Goal: Book appointment/travel/reservation

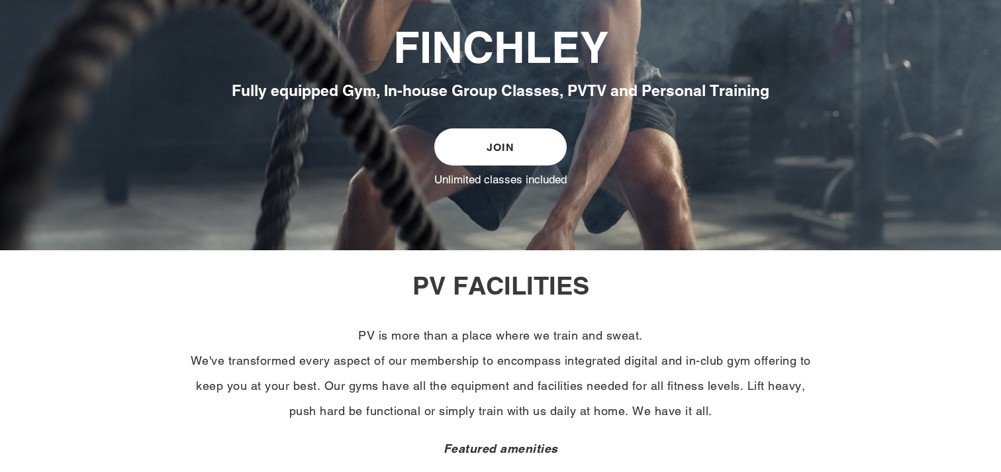
scroll to position [267, 0]
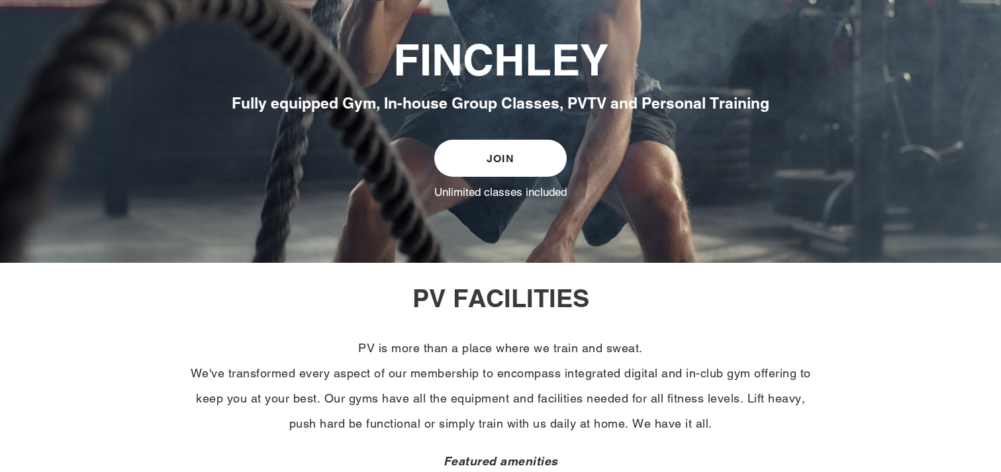
click at [506, 156] on link "JOIN" at bounding box center [500, 158] width 132 height 37
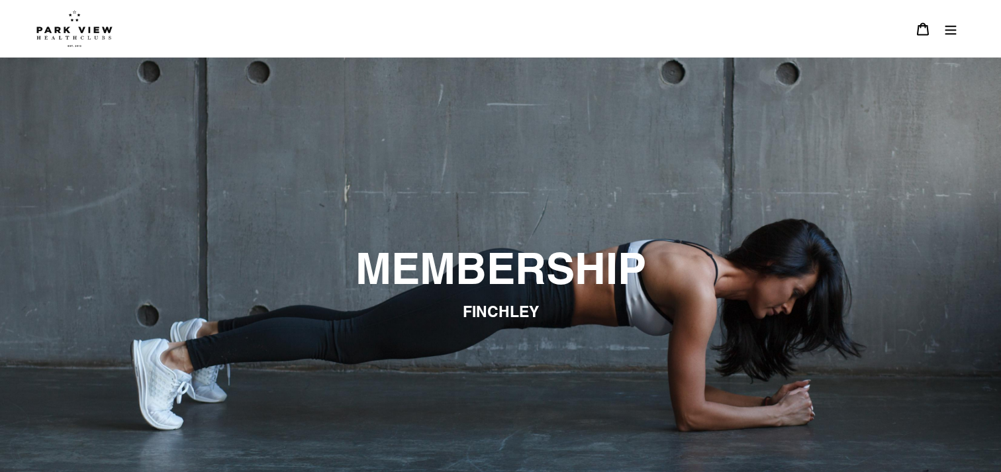
click at [95, 49] on div at bounding box center [488, 28] width 905 height 57
click at [72, 15] on img at bounding box center [74, 28] width 76 height 37
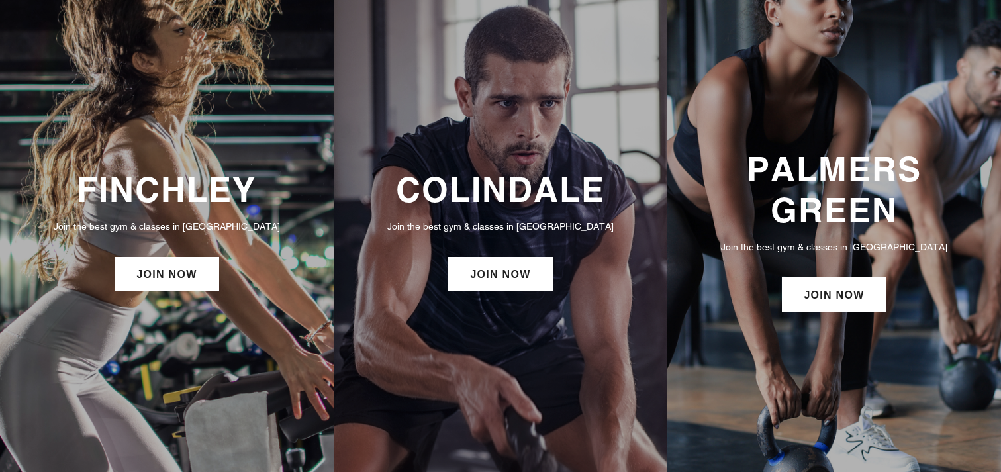
scroll to position [79, 0]
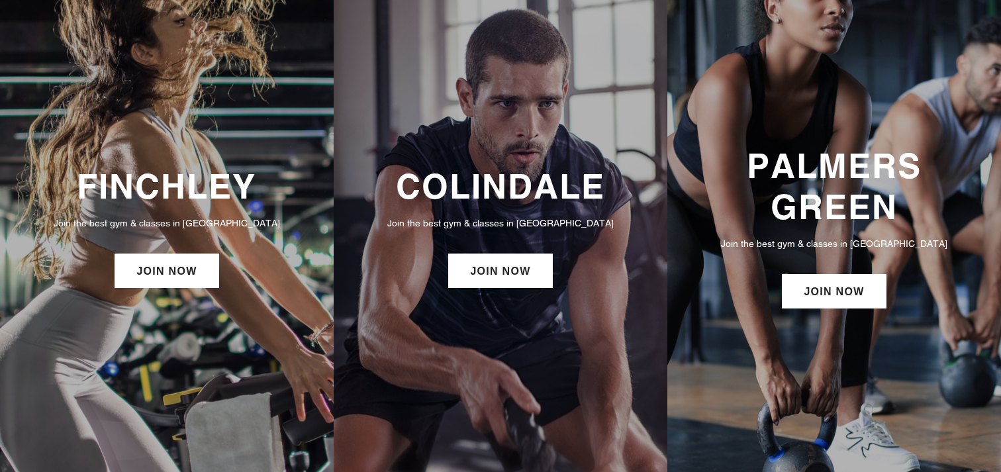
click at [179, 191] on h3 "FINCHLEY" at bounding box center [166, 186] width 307 height 40
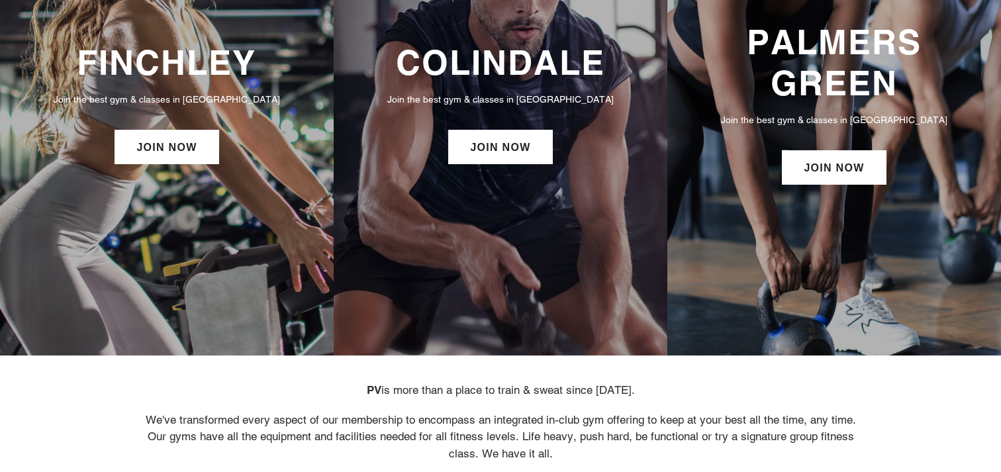
scroll to position [0, 0]
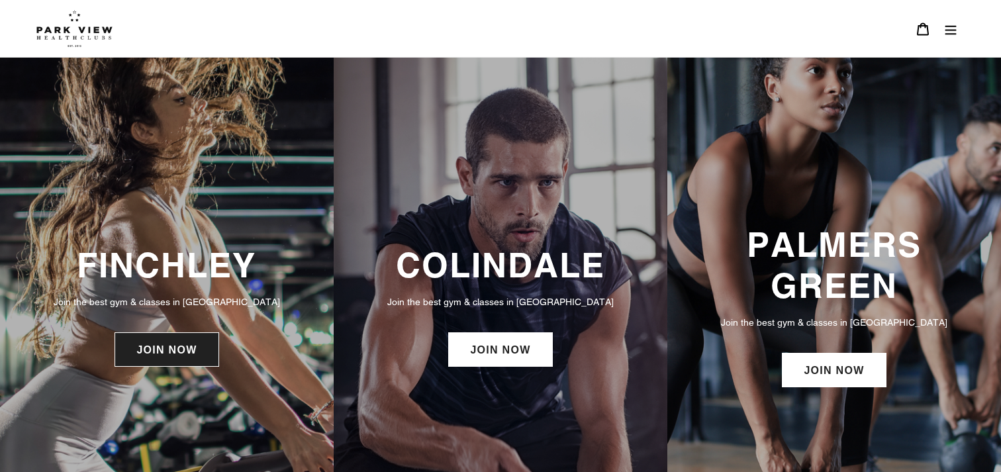
click at [189, 362] on link "JOIN NOW" at bounding box center [167, 349] width 104 height 34
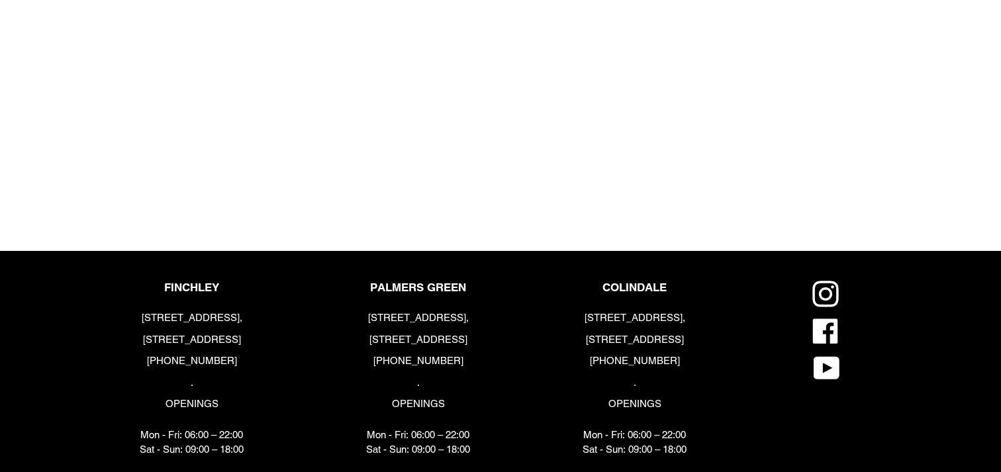
scroll to position [1560, 0]
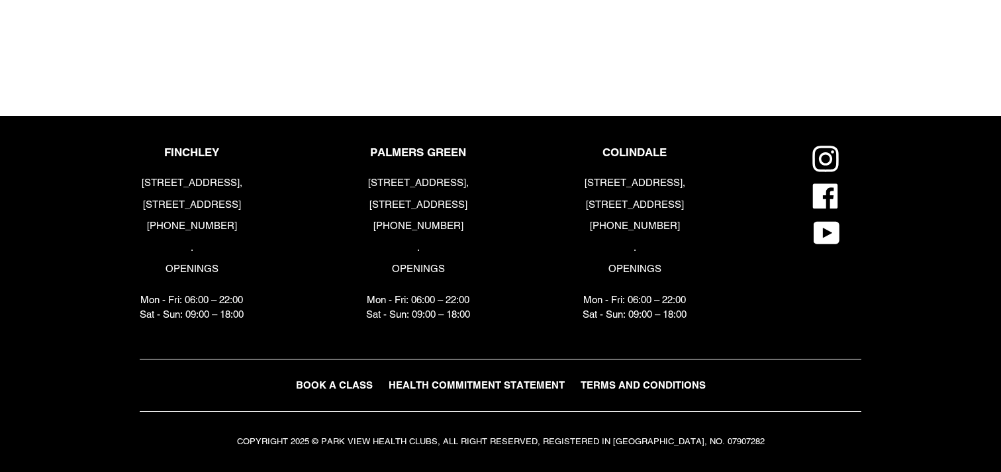
click at [347, 391] on span "BOOK A CLASS" at bounding box center [334, 384] width 77 height 11
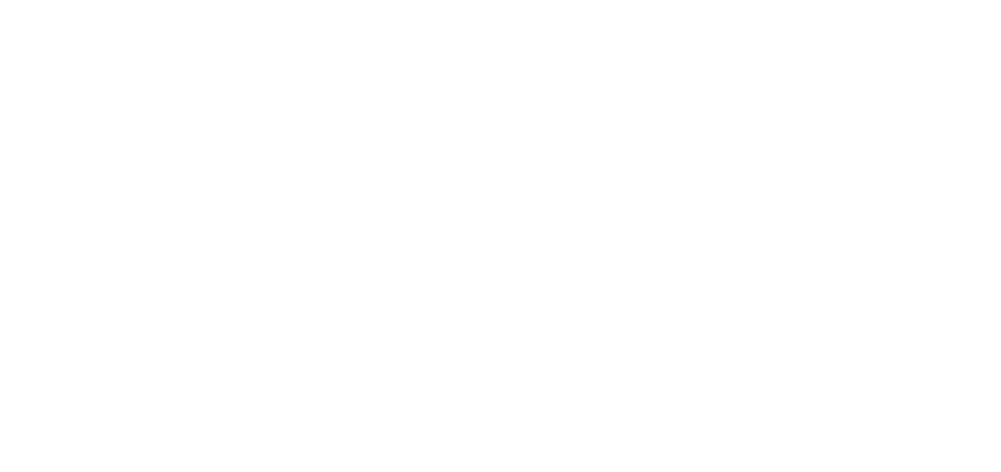
scroll to position [1454, 0]
